Goal: Information Seeking & Learning: Find specific fact

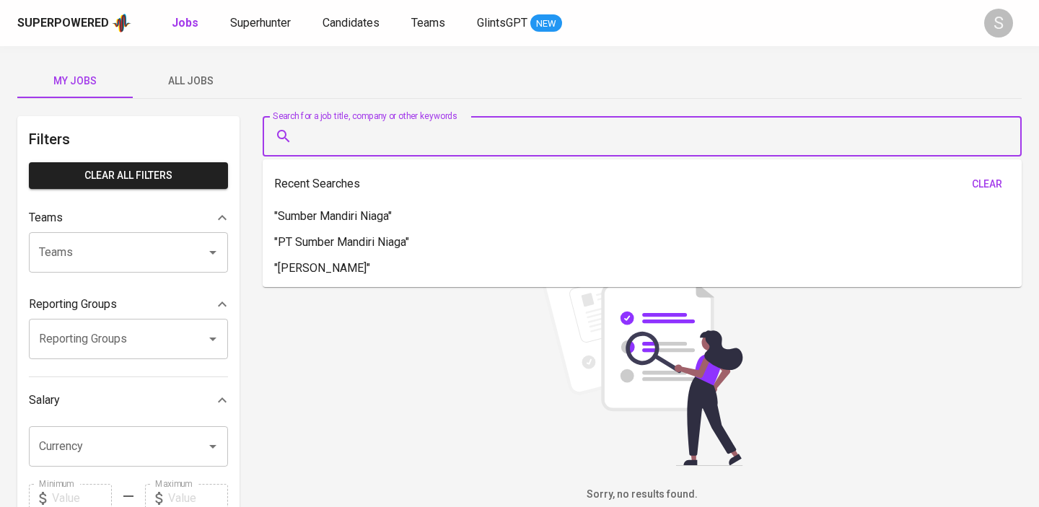
click at [384, 144] on input "Search for a job title, company or other keywords" at bounding box center [645, 136] width 695 height 27
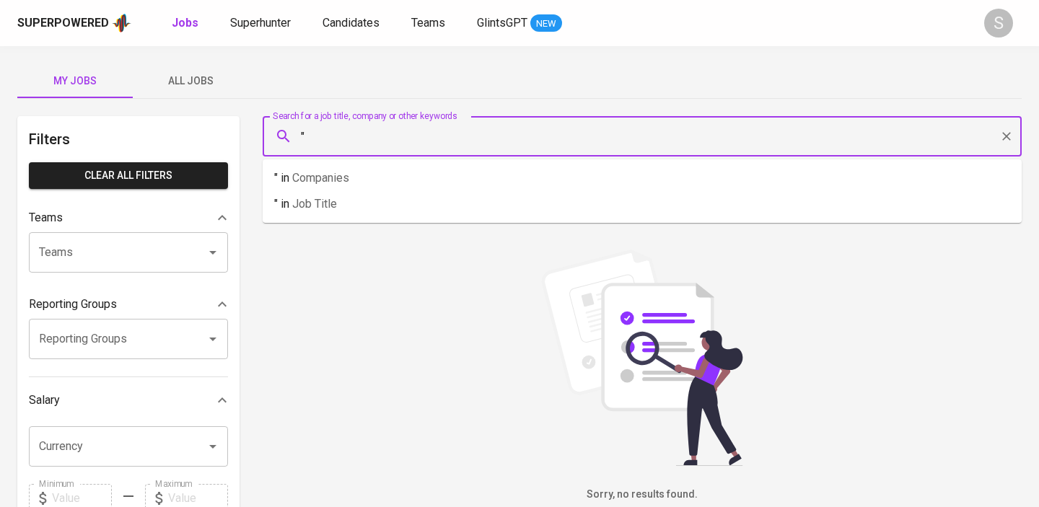
paste input "De[PERSON_NAME]"
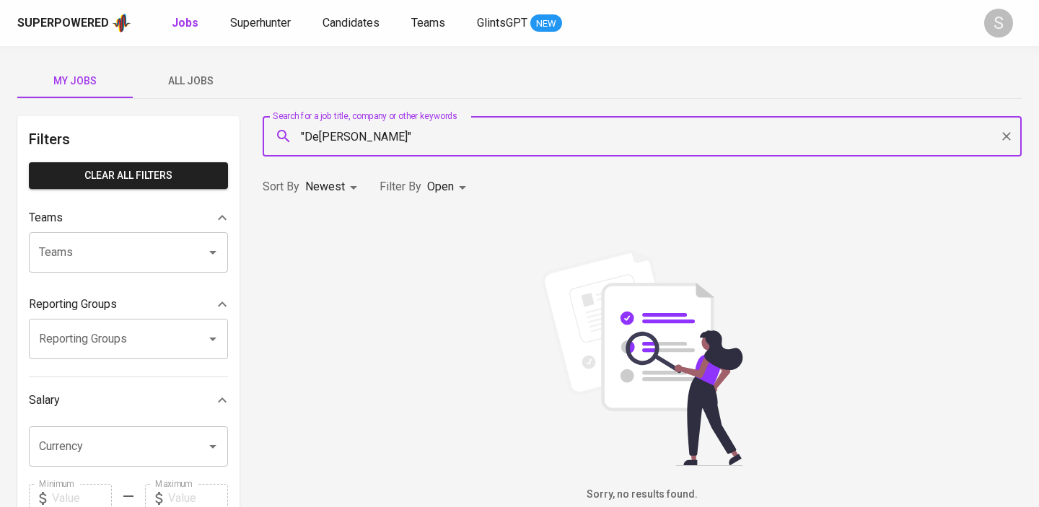
type input ""De[PERSON_NAME]""
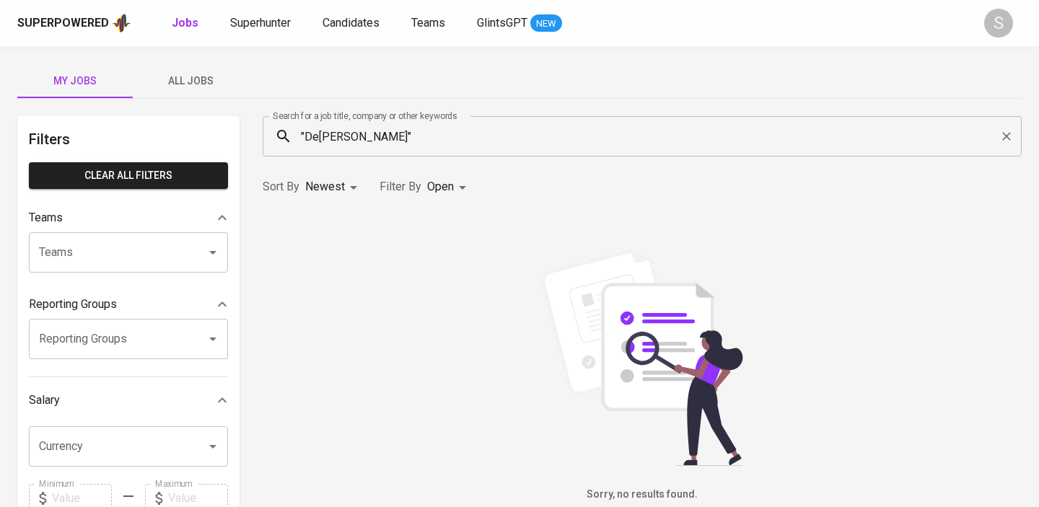
click at [410, 204] on div "Sort By Newest NEWEST Filter By Open OPEN" at bounding box center [642, 187] width 776 height 44
click at [490, 139] on input ""De[PERSON_NAME]"" at bounding box center [645, 136] width 695 height 27
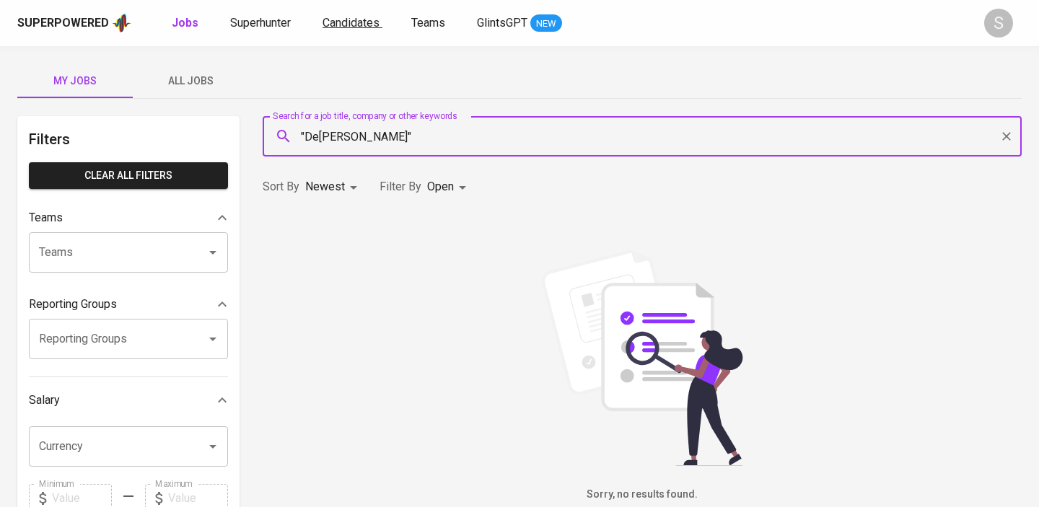
click at [341, 27] on span "Candidates" at bounding box center [350, 23] width 57 height 14
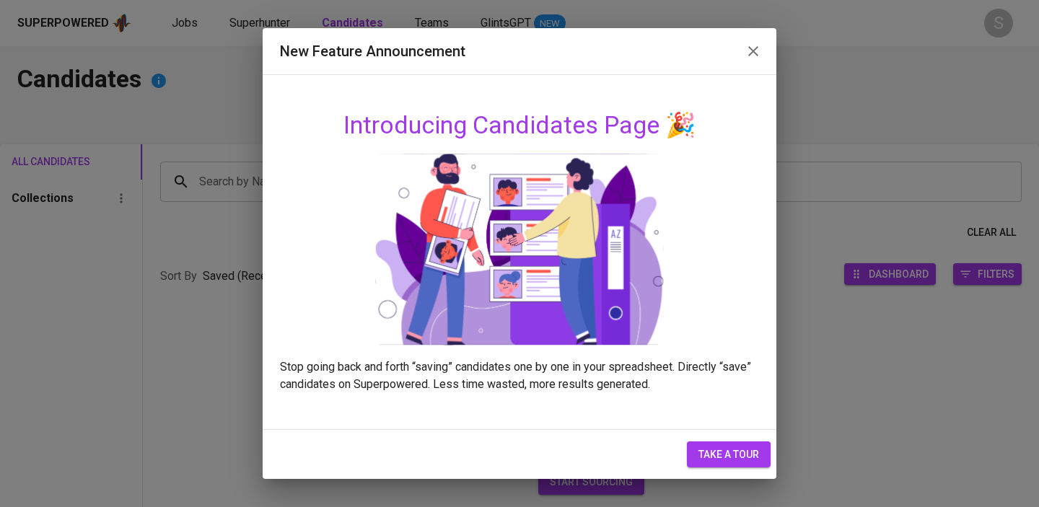
click at [755, 54] on icon "button" at bounding box center [753, 51] width 10 height 10
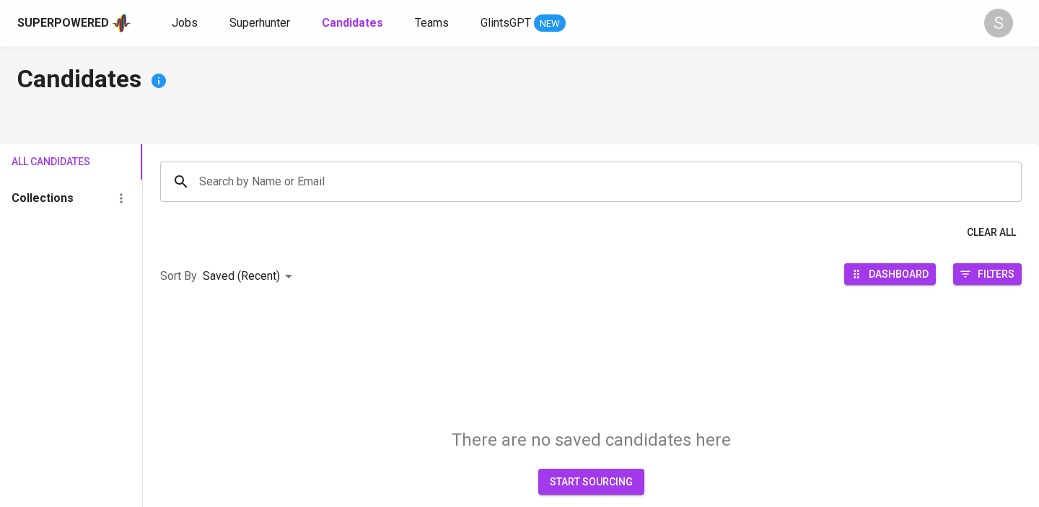
click at [383, 187] on input "Search by Name or Email" at bounding box center [595, 181] width 798 height 27
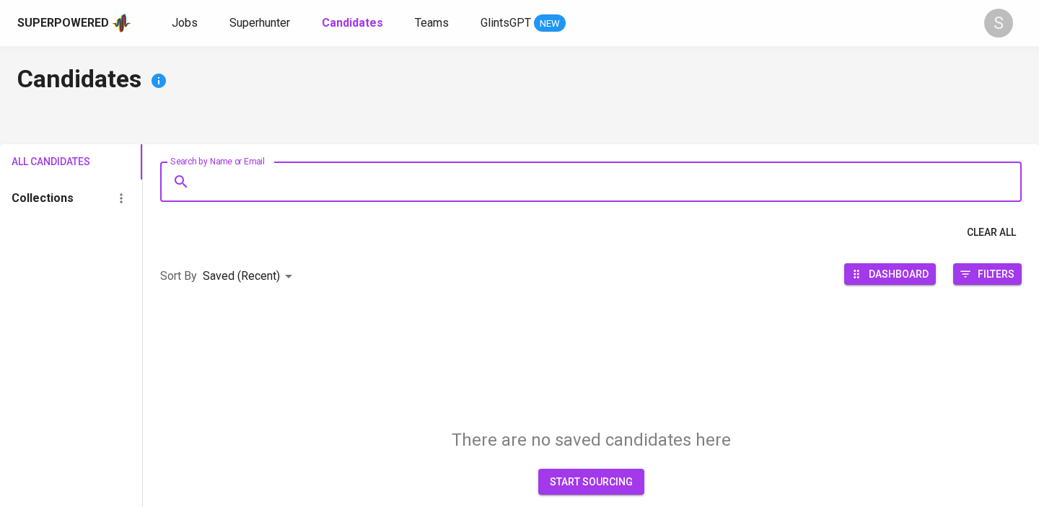
paste input "De[PERSON_NAME]"
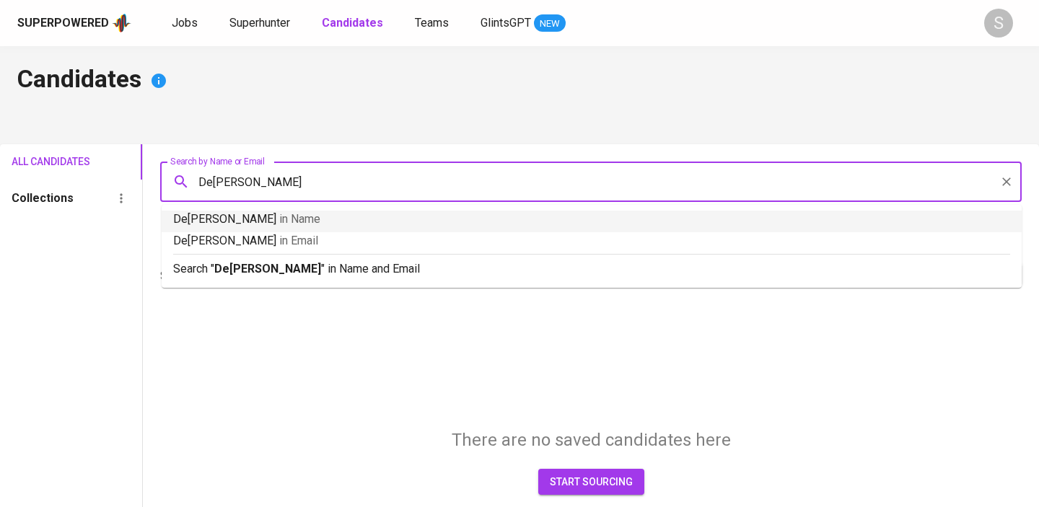
type input "De[PERSON_NAME]"
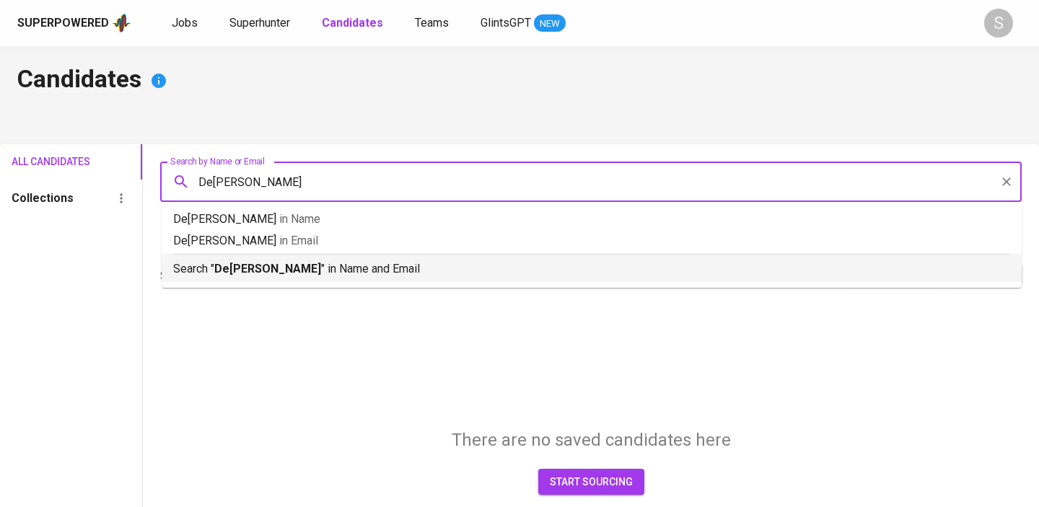
click at [247, 276] on p "Search " De[PERSON_NAME] " in Name and Email" at bounding box center [591, 268] width 837 height 17
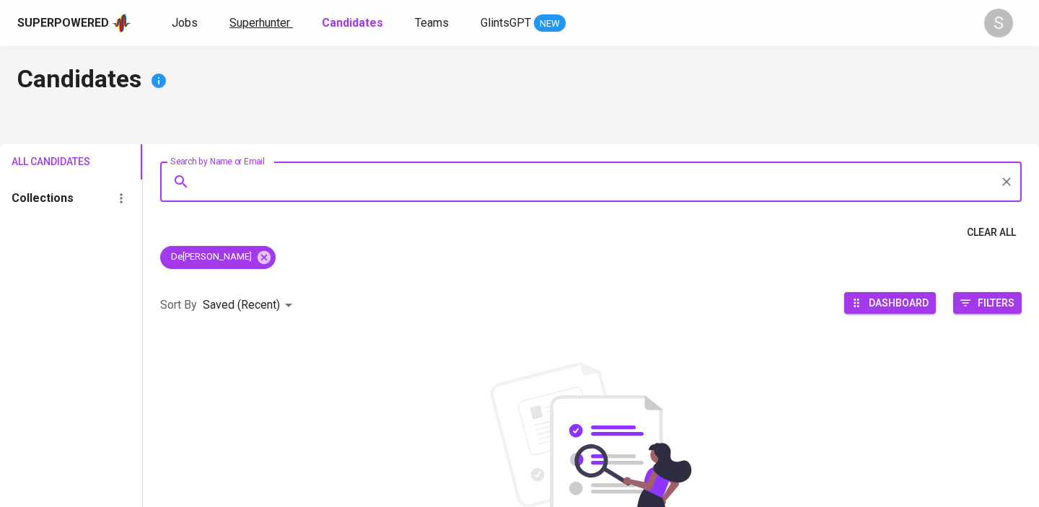
click at [271, 23] on span "Superhunter" at bounding box center [259, 23] width 61 height 14
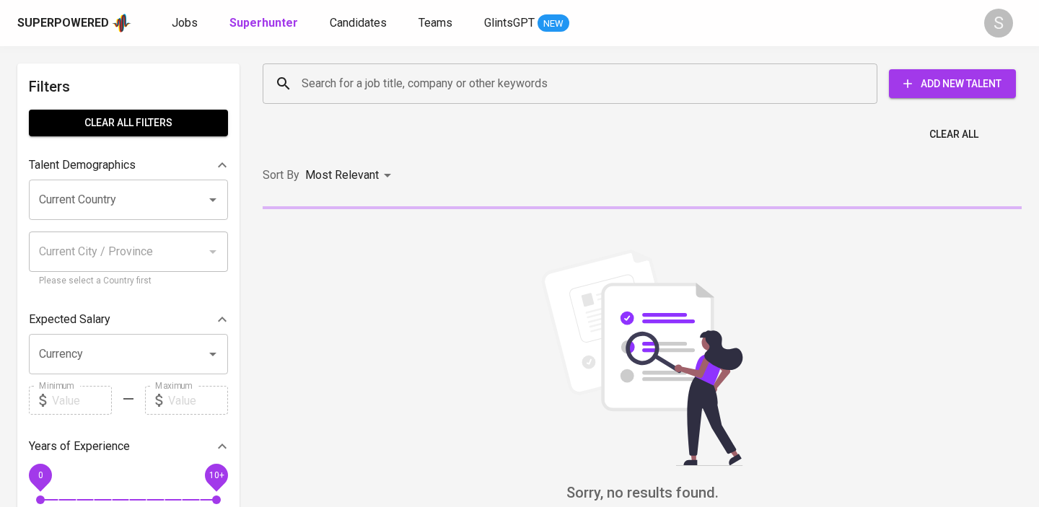
click at [343, 92] on input "Search for a job title, company or other keywords" at bounding box center [573, 83] width 551 height 27
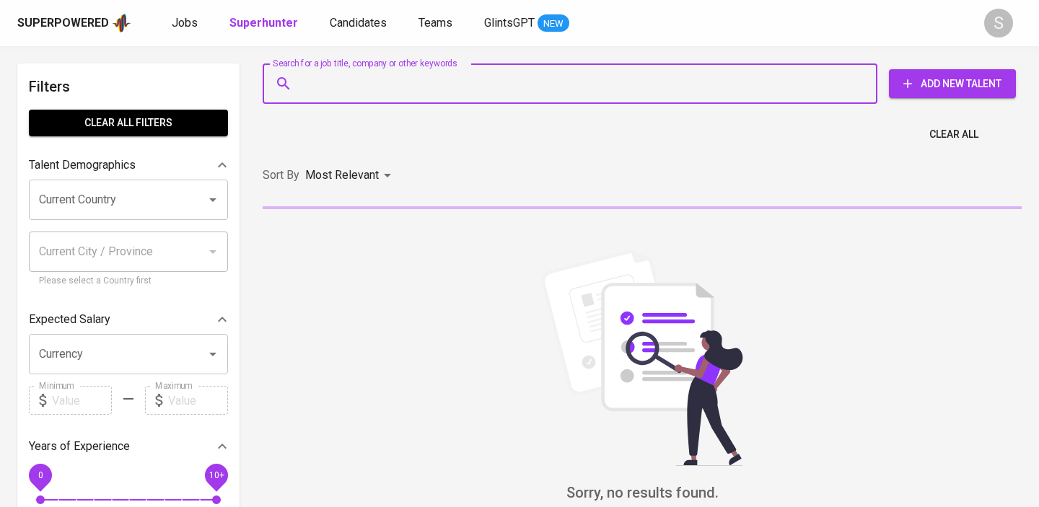
paste input "De[PERSON_NAME]"
type input "De[PERSON_NAME]"
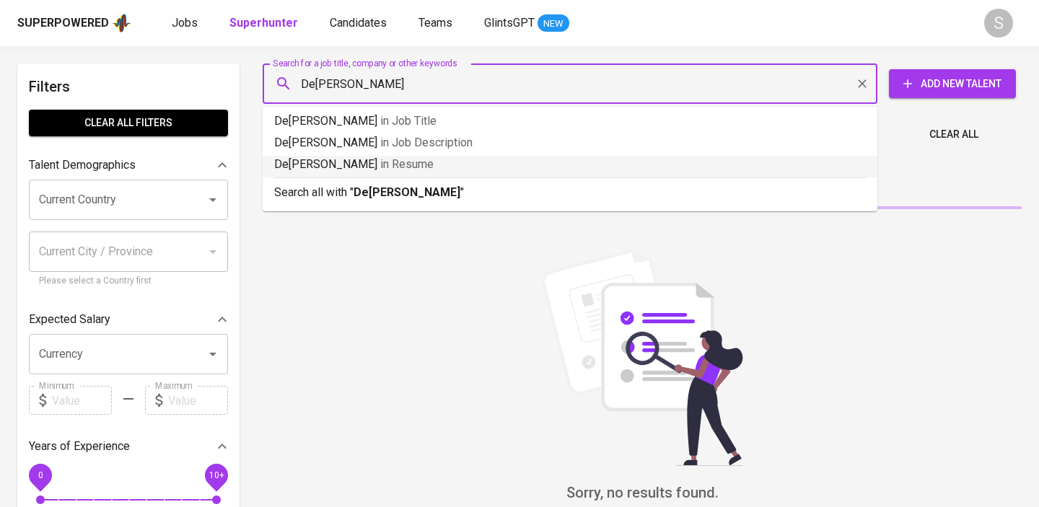
click at [357, 190] on b "De[PERSON_NAME]" at bounding box center [406, 192] width 107 height 14
click at [439, 190] on div "Sort By Most Relevant MOST_RELEVANT" at bounding box center [642, 176] width 776 height 44
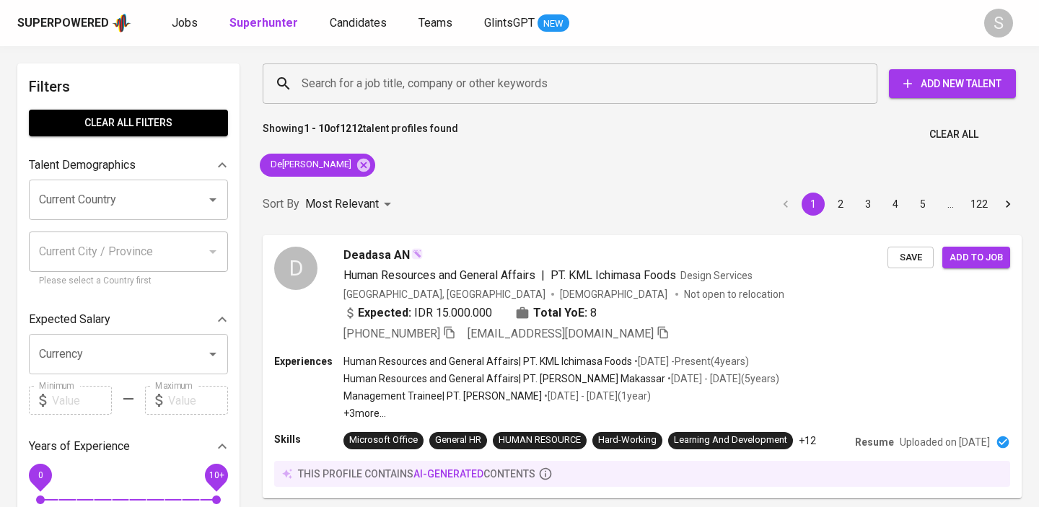
click at [465, 227] on div "D Deadasa AN Human Resources and General Affairs | PT. KML Ichimasa Foods Desig…" at bounding box center [642, 367] width 776 height 281
click at [755, 236] on div "D Deadasa AN Human Resources and General Affairs | PT. KML Ichimasa Foods Desig…" at bounding box center [641, 294] width 761 height 120
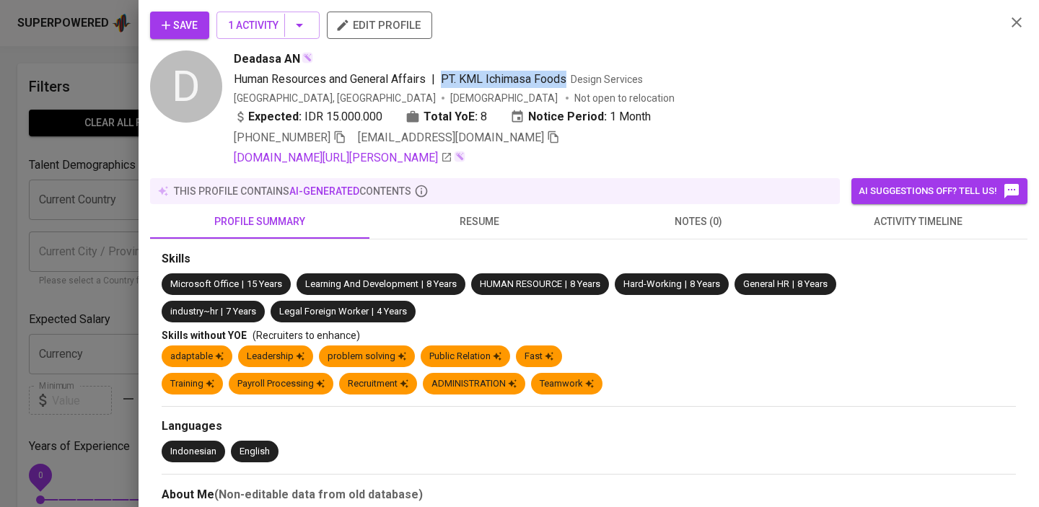
drag, startPoint x: 443, startPoint y: 81, endPoint x: 570, endPoint y: 80, distance: 127.0
click at [566, 80] on div "Human Resources and General Affairs | PT. KML Ichimasa Foods" at bounding box center [400, 79] width 333 height 17
copy span "PT. KML Ichimasa Foods"
